Goal: Information Seeking & Learning: Check status

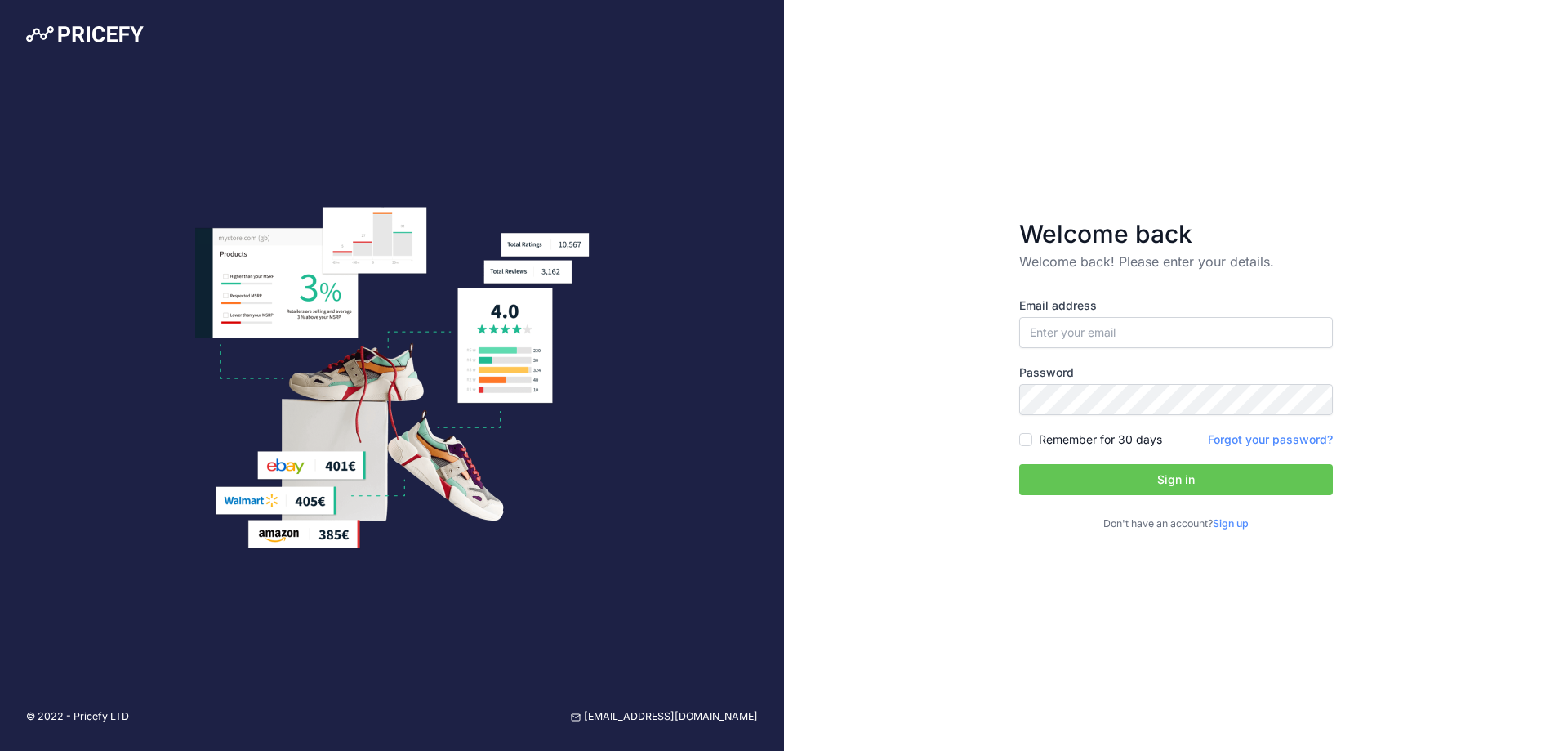
type input "[PERSON_NAME][EMAIL_ADDRESS][PERSON_NAME][DOMAIN_NAME]"
click at [1189, 476] on button "Sign in" at bounding box center [1176, 479] width 313 height 31
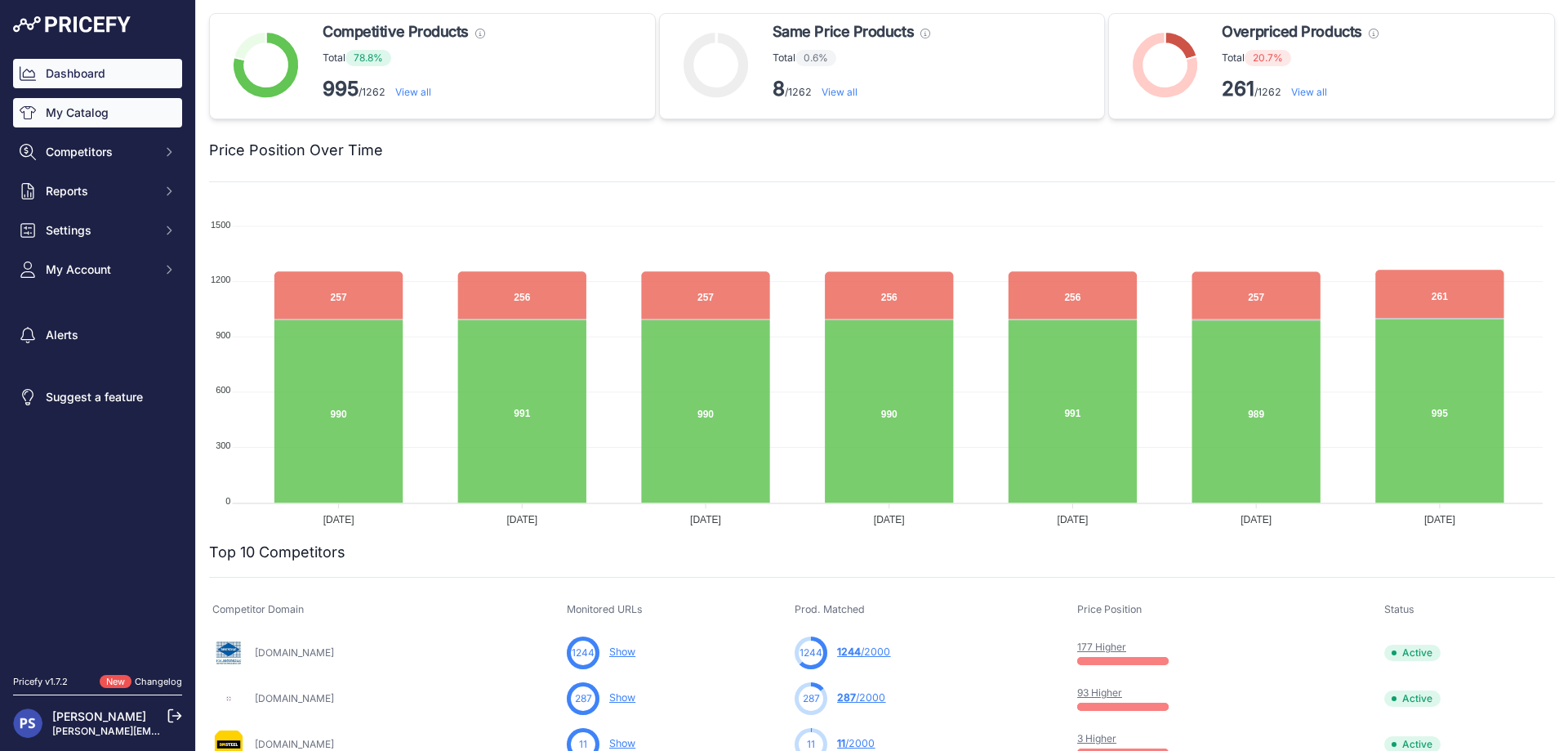
click at [100, 116] on link "My Catalog" at bounding box center [98, 113] width 169 height 30
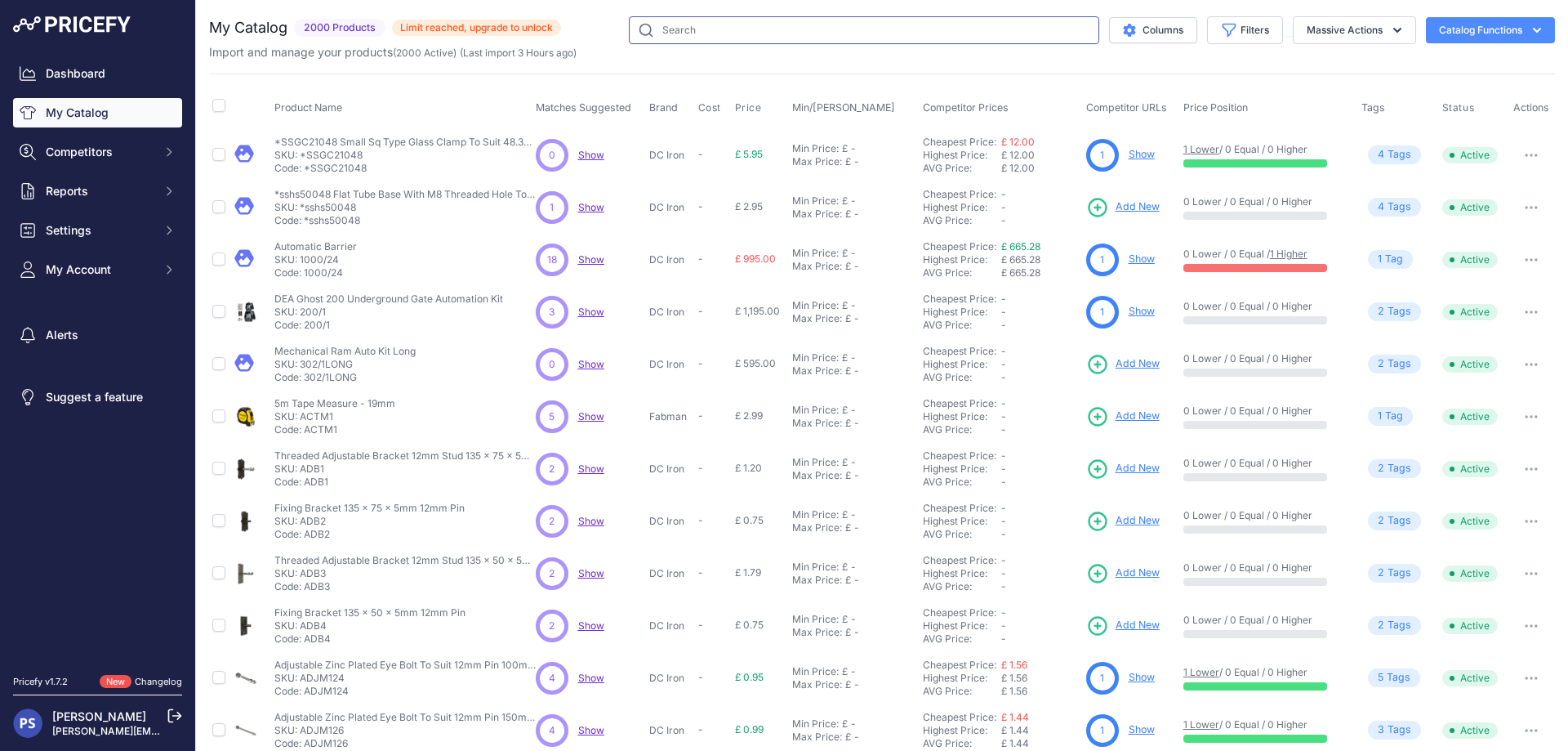
click at [726, 24] on input "text" at bounding box center [863, 30] width 470 height 28
click at [702, 32] on input "KCMP48" at bounding box center [863, 30] width 470 height 28
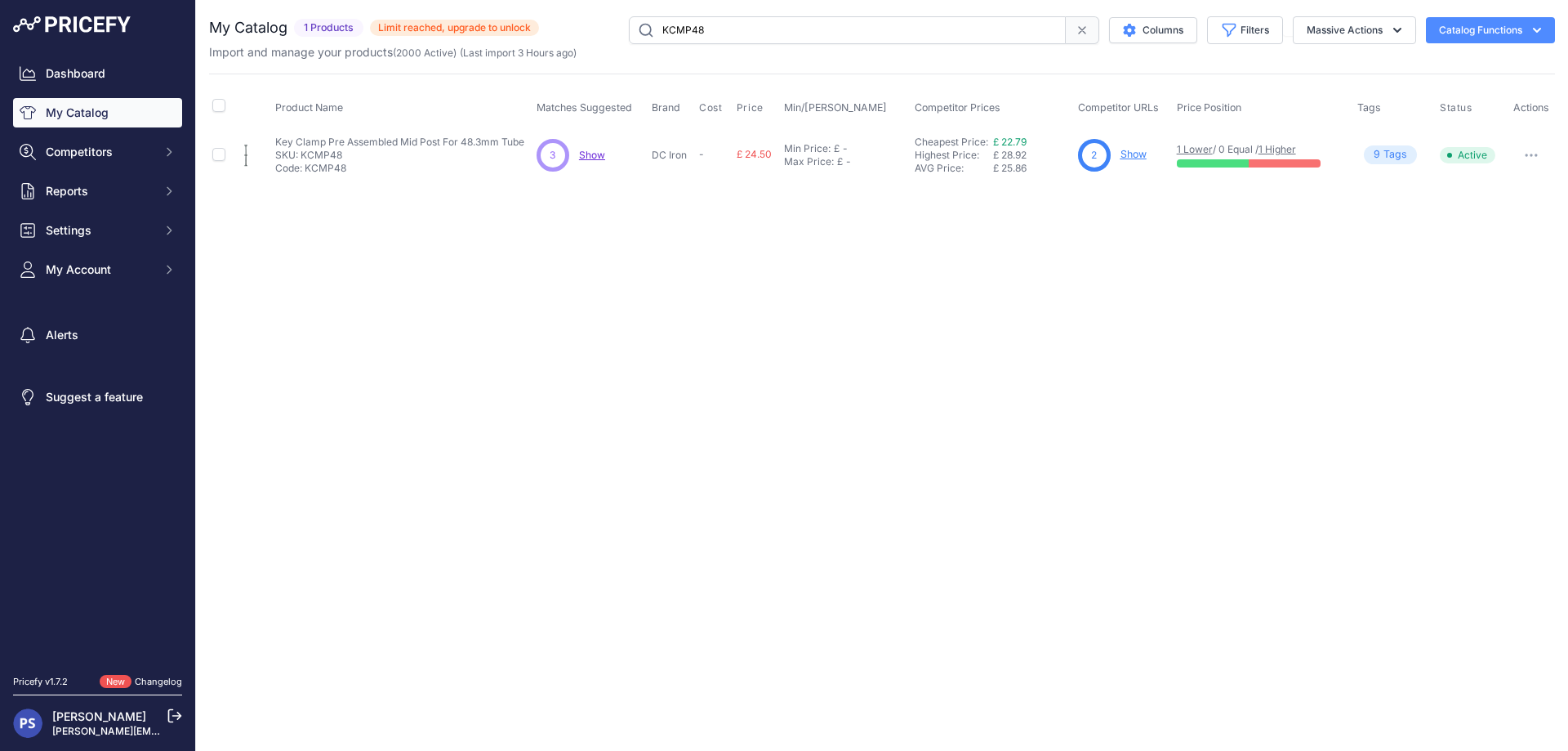
click at [596, 154] on span "Show" at bounding box center [591, 155] width 26 height 13
click at [680, 30] on input "KCMP48" at bounding box center [847, 30] width 436 height 28
type input "KCEP48"
click at [590, 154] on span "Show" at bounding box center [591, 155] width 26 height 13
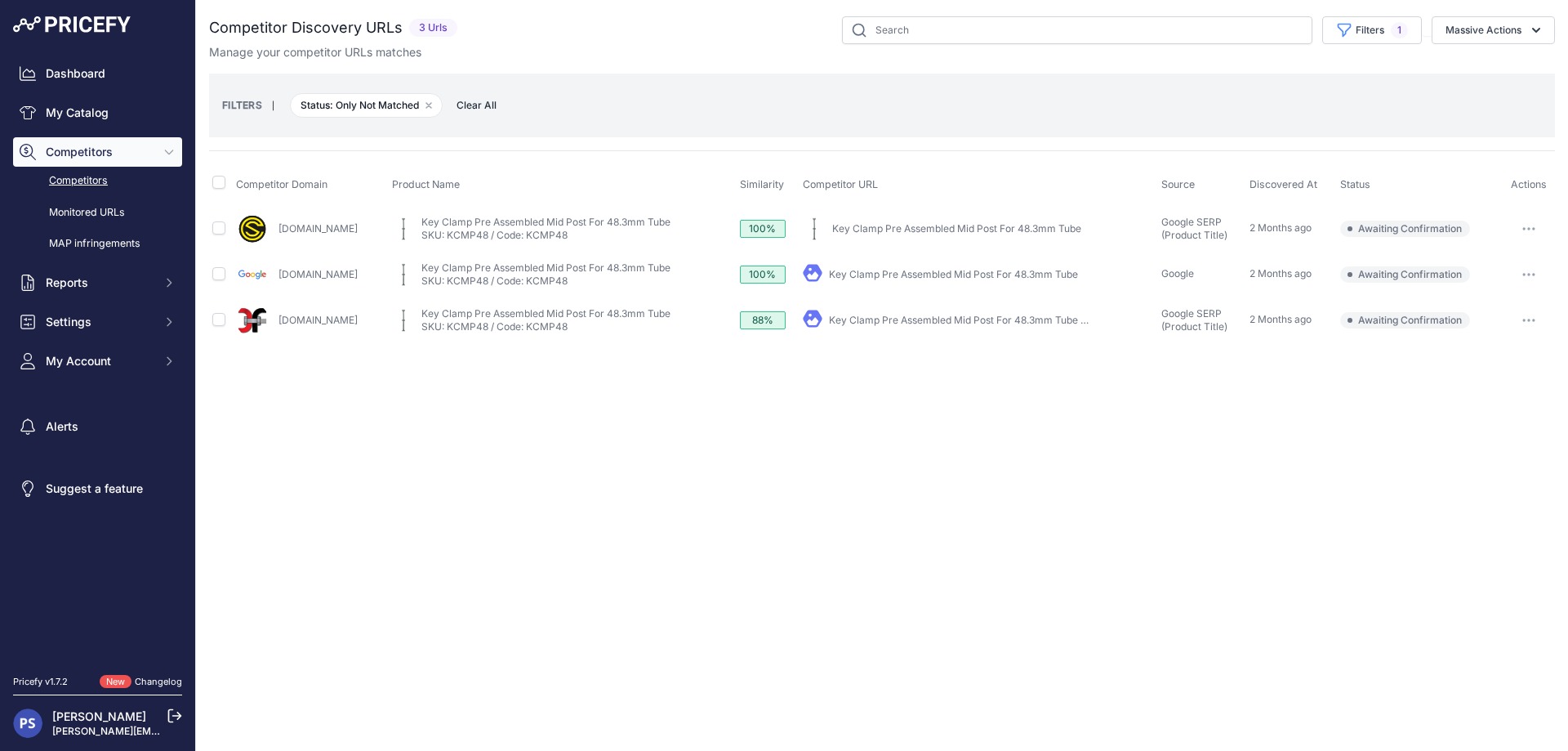
click at [302, 317] on link "Confast.co.uk" at bounding box center [318, 319] width 79 height 13
click at [305, 321] on link "Confast.co.uk" at bounding box center [318, 319] width 79 height 13
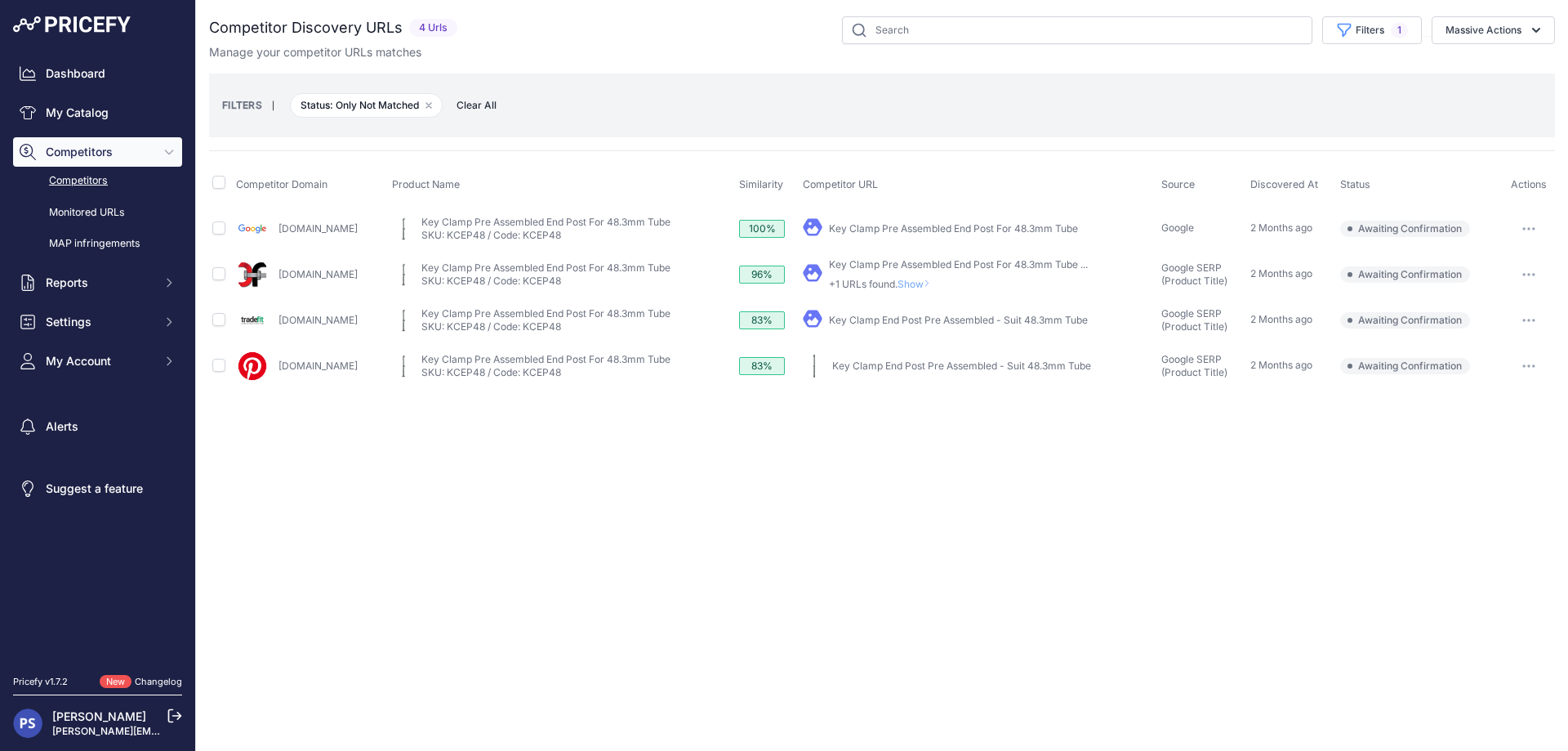
click at [331, 230] on link "[DOMAIN_NAME]" at bounding box center [318, 228] width 79 height 13
click at [517, 221] on link "Key Clamp Pre Assembled End Post For 48.3mm Tube" at bounding box center [545, 221] width 249 height 13
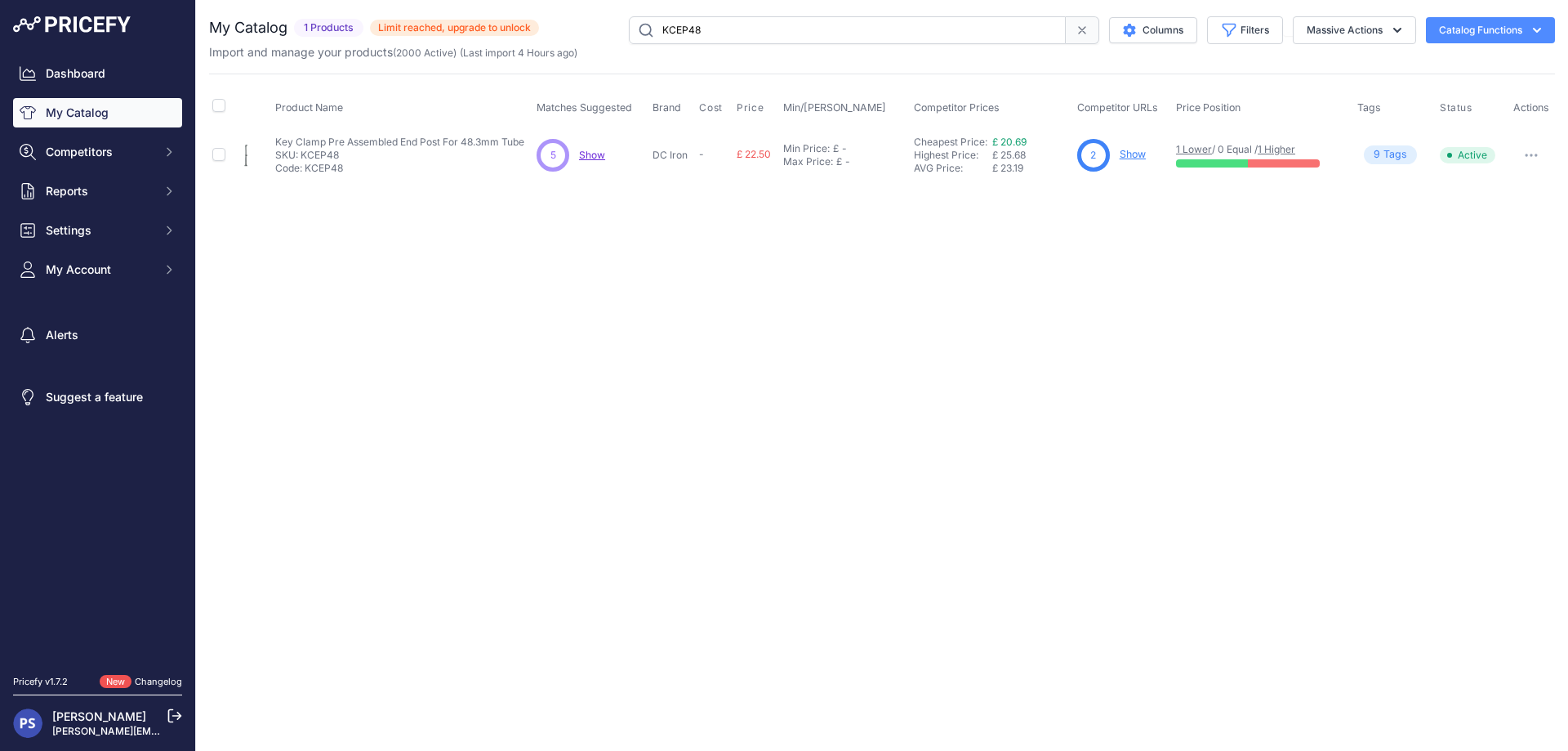
click at [1133, 156] on link "Show" at bounding box center [1132, 154] width 26 height 13
